Goal: Task Accomplishment & Management: Manage account settings

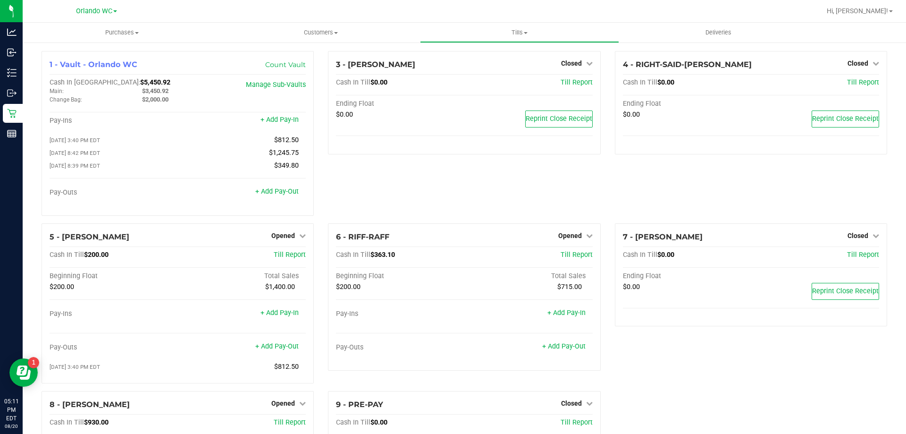
scroll to position [124, 0]
click at [406, 188] on div "3 - JASON-DERULO Closed Open Till Cash In Till $0.00 Till Report Ending Float $…" at bounding box center [464, 137] width 286 height 172
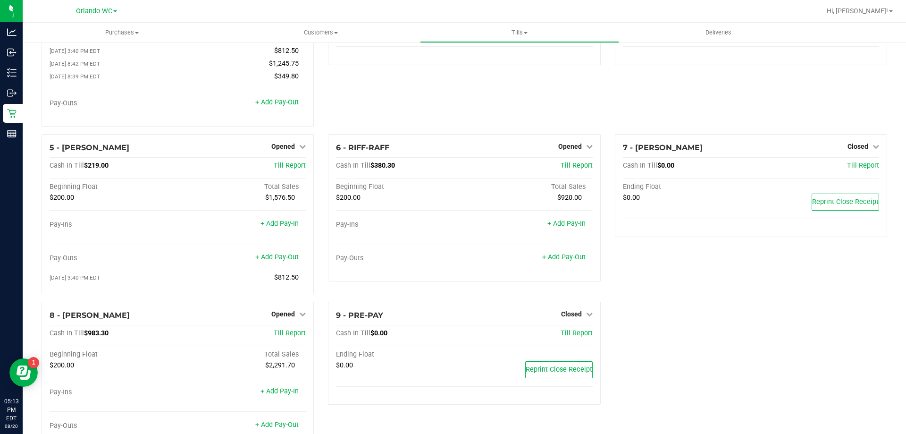
scroll to position [124, 0]
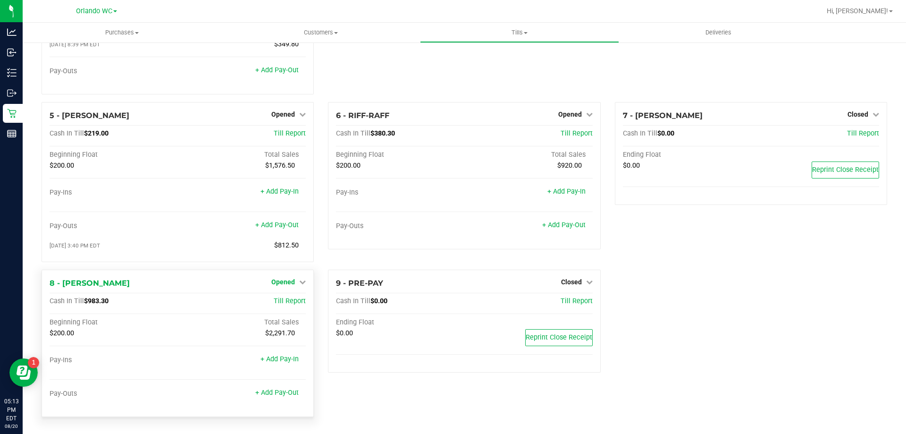
click at [286, 283] on span "Opened" at bounding box center [283, 282] width 24 height 8
click at [289, 302] on link "Close Till" at bounding box center [284, 301] width 25 height 8
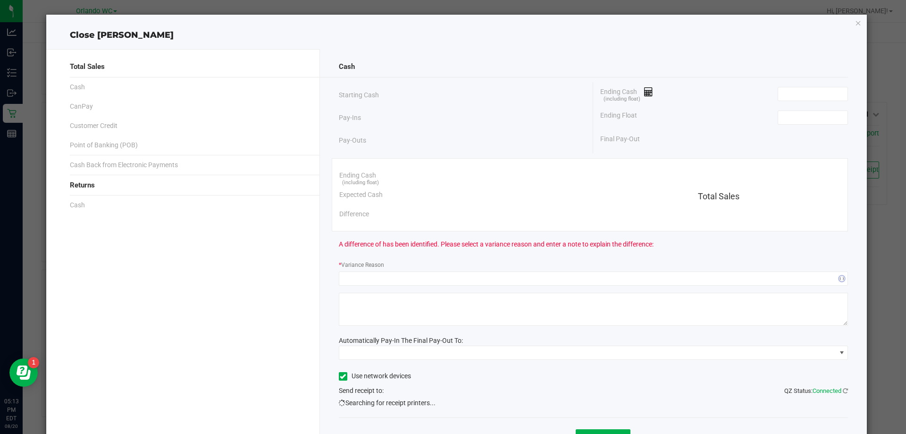
click at [792, 79] on div "Cash Starting Cash Pay-Ins Pay-Outs Ending Cash (including float) Ending Float …" at bounding box center [593, 259] width 547 height 421
click at [805, 78] on div "Cash Starting Cash Pay-Ins Pay-Outs Ending Cash (including float) Ending Float …" at bounding box center [593, 261] width 547 height 425
click at [811, 114] on input at bounding box center [812, 117] width 69 height 13
click at [810, 87] on span at bounding box center [813, 94] width 70 height 14
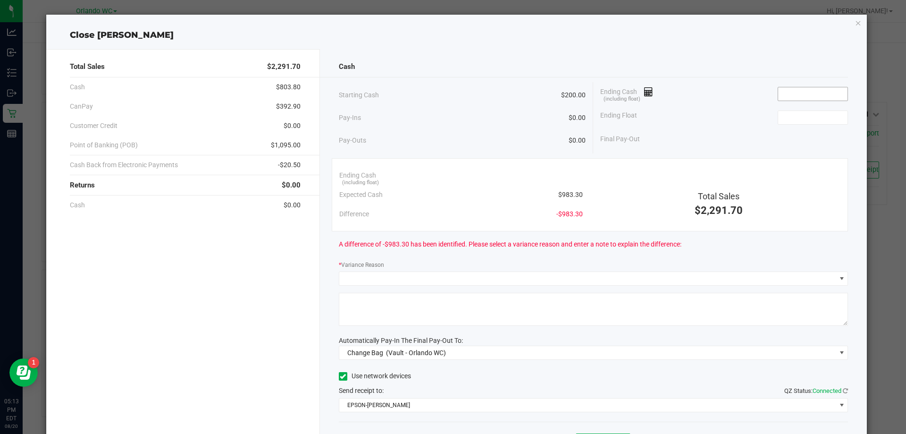
click at [812, 96] on input at bounding box center [812, 93] width 69 height 13
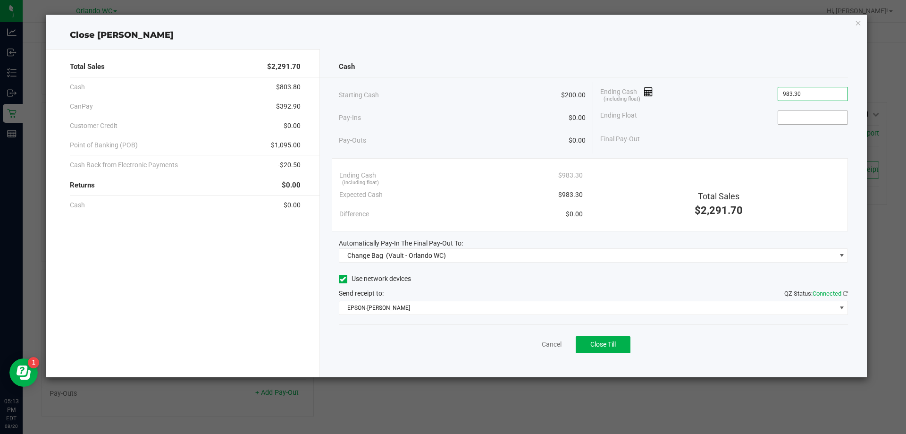
click at [828, 118] on input at bounding box center [812, 117] width 69 height 13
type input "$983.30"
click at [714, 103] on div "Ending Cash (including float) $983.30" at bounding box center [724, 94] width 248 height 24
type input "$200.00"
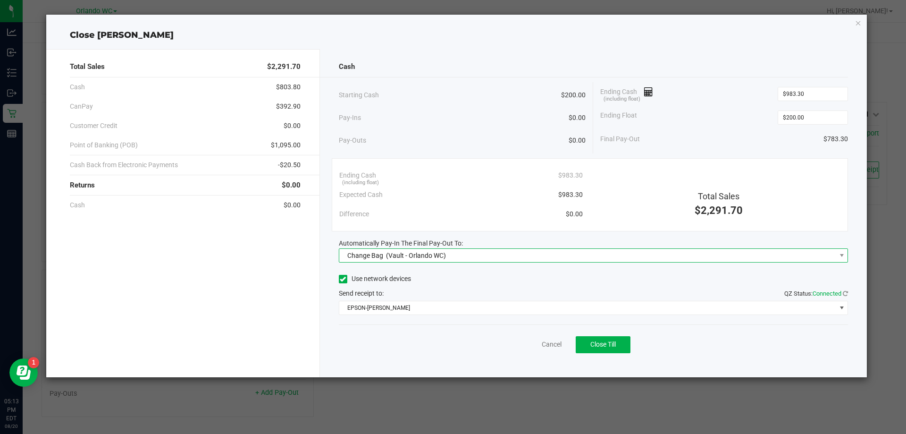
click at [477, 251] on span "Change Bag (Vault - Orlando WC)" at bounding box center [587, 255] width 497 height 13
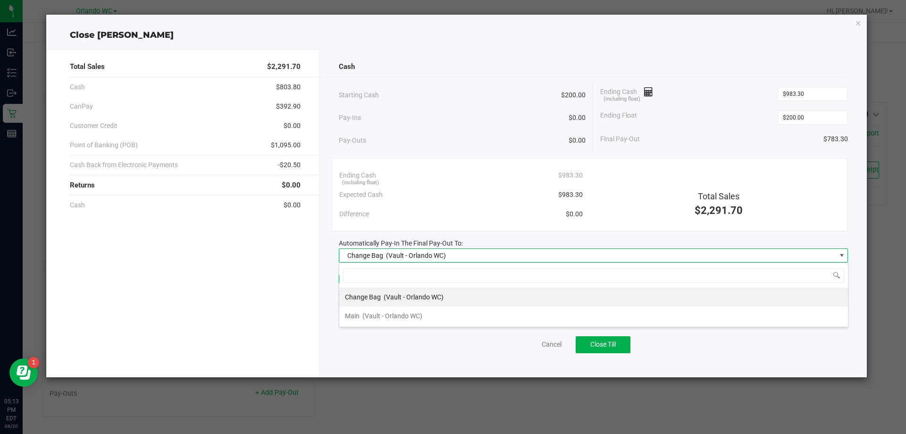
scroll to position [14, 509]
click at [380, 315] on span "(Vault - Orlando WC)" at bounding box center [392, 316] width 60 height 8
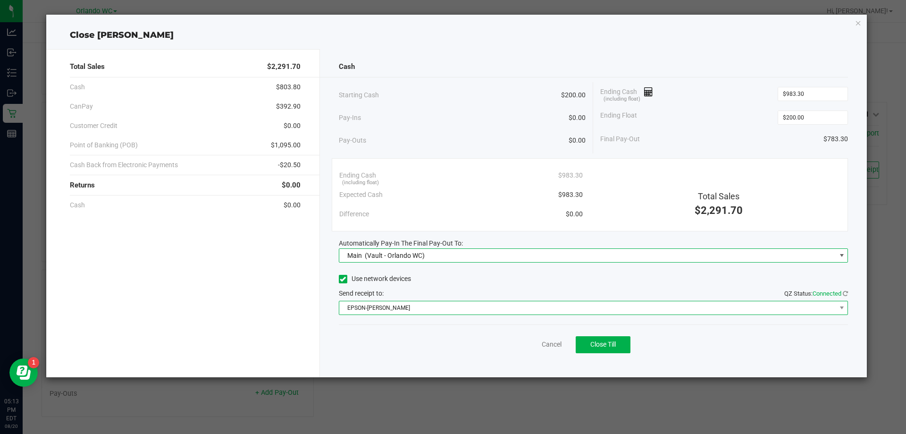
click at [407, 302] on span "EPSON-JASON-DERULO" at bounding box center [587, 307] width 497 height 13
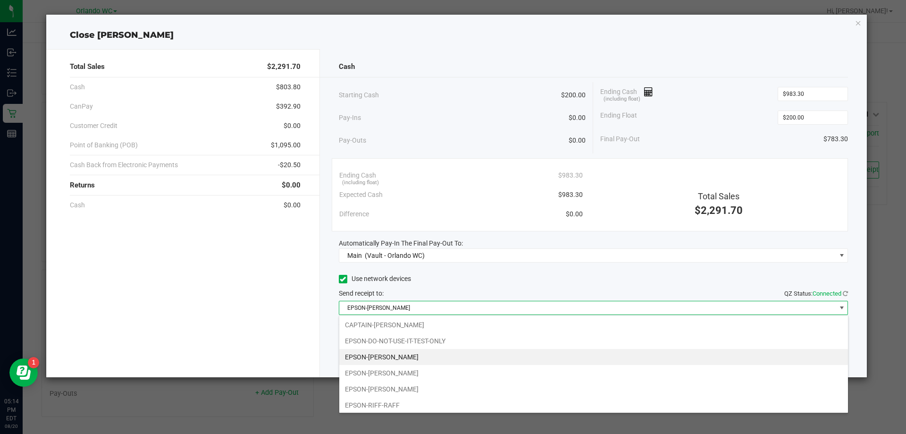
click at [463, 107] on div "Starting Cash $200.00" at bounding box center [462, 95] width 247 height 26
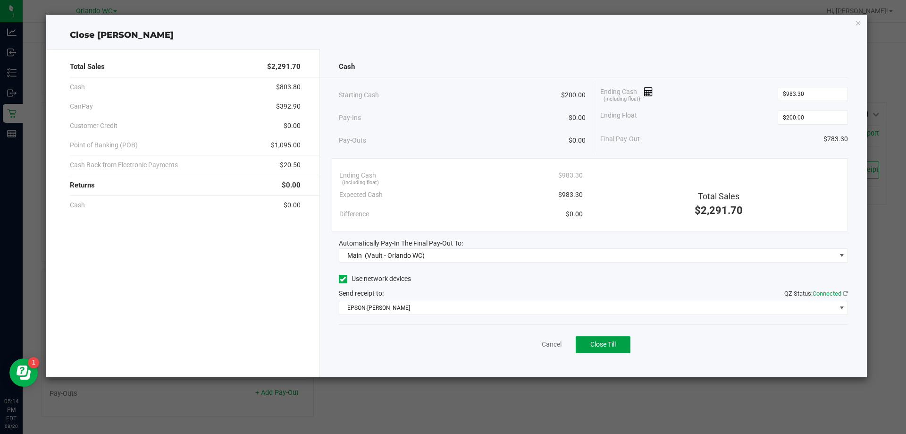
click at [618, 346] on button "Close Till" at bounding box center [603, 344] width 55 height 17
click at [524, 331] on div "Dismiss Reprint Closing Receipt" at bounding box center [594, 342] width 510 height 36
click at [532, 345] on link "Dismiss" at bounding box center [530, 344] width 23 height 10
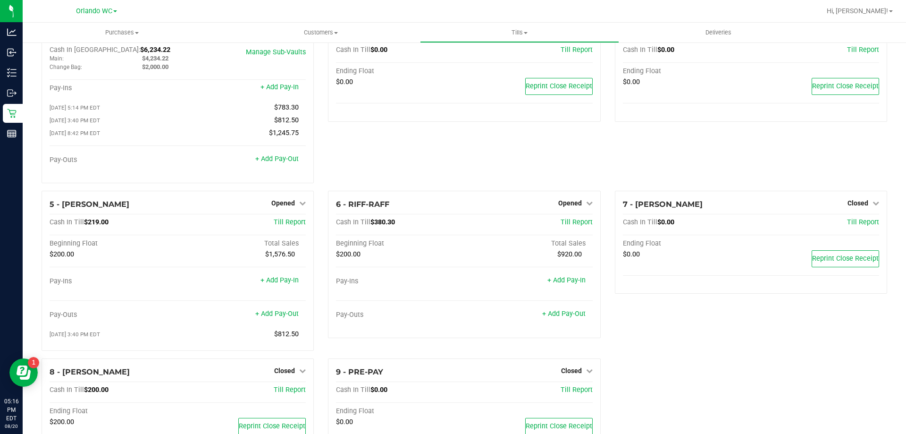
scroll to position [0, 0]
